Goal: Entertainment & Leisure: Consume media (video, audio)

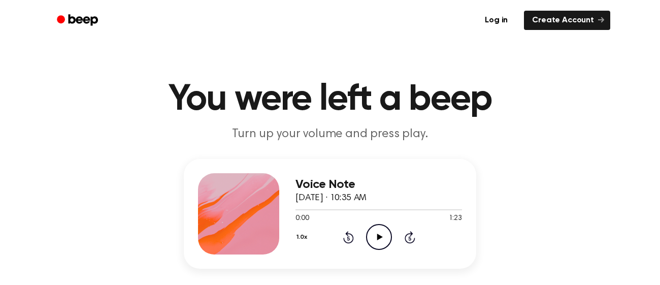
click at [377, 240] on icon "Play Audio" at bounding box center [379, 237] width 26 height 26
click at [376, 240] on icon "Pause Audio" at bounding box center [379, 237] width 26 height 26
click at [374, 238] on icon "Play Audio" at bounding box center [379, 237] width 26 height 26
click at [381, 235] on icon "Play Audio" at bounding box center [379, 237] width 26 height 26
click at [385, 239] on icon "Pause Audio" at bounding box center [379, 237] width 26 height 26
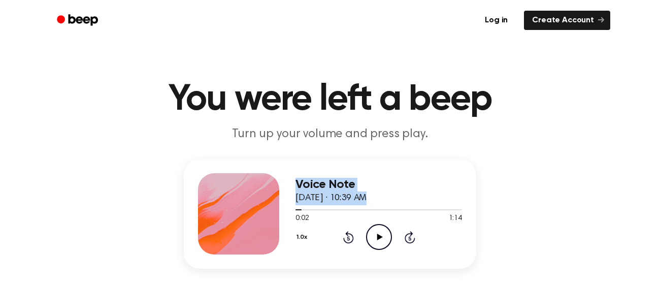
drag, startPoint x: 300, startPoint y: 207, endPoint x: 267, endPoint y: 206, distance: 32.5
click at [267, 206] on div "Voice Note September 25, 2025 · 10:39 AM 0:02 1:14 Your browser does not suppor…" at bounding box center [330, 214] width 292 height 110
click at [305, 214] on span "0:02" at bounding box center [302, 218] width 13 height 11
drag, startPoint x: 304, startPoint y: 208, endPoint x: 271, endPoint y: 205, distance: 33.1
click at [271, 205] on div "Voice Note September 25, 2025 · 10:39 AM 0:02 1:14 Your browser does not suppor…" at bounding box center [330, 214] width 292 height 110
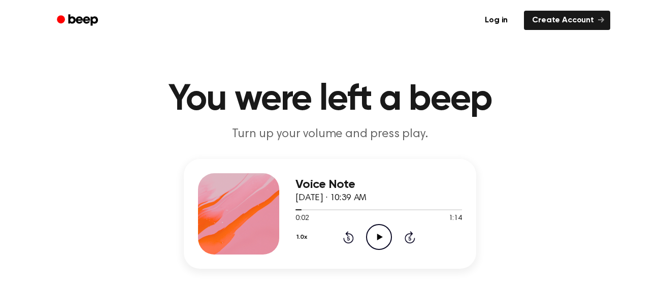
click at [379, 231] on icon "Play Audio" at bounding box center [379, 237] width 26 height 26
click at [383, 236] on icon "Play Audio" at bounding box center [379, 237] width 26 height 26
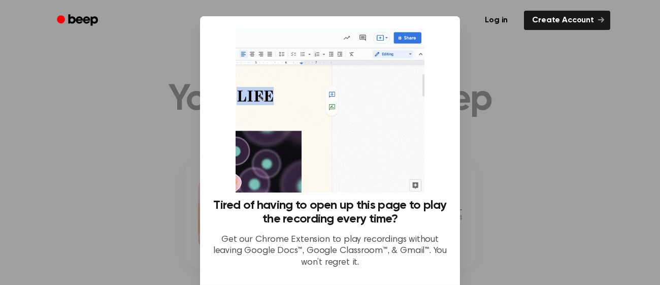
click at [571, 179] on div at bounding box center [330, 142] width 660 height 285
